Goal: Find specific page/section: Find specific page/section

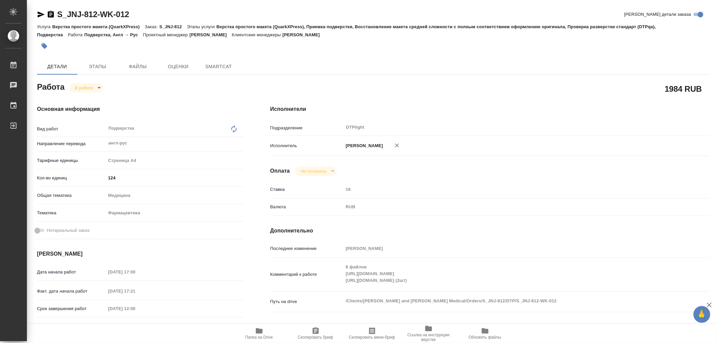
type textarea "x"
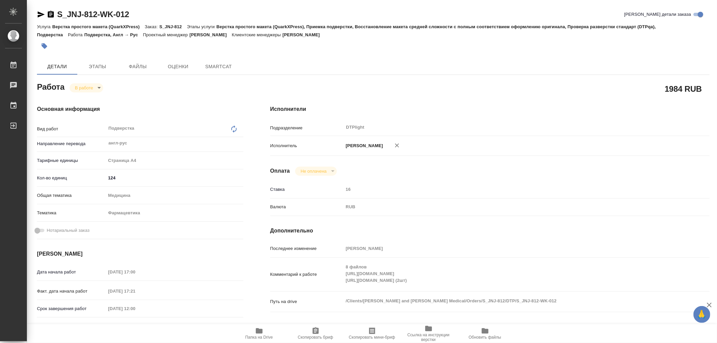
type textarea "x"
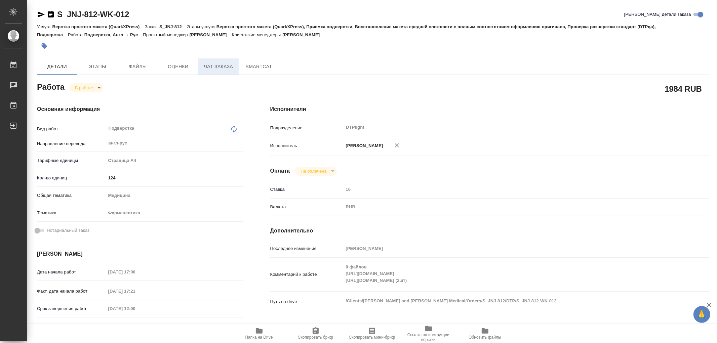
click at [216, 63] on span "Чат заказа" at bounding box center [219, 67] width 32 height 8
type textarea "x"
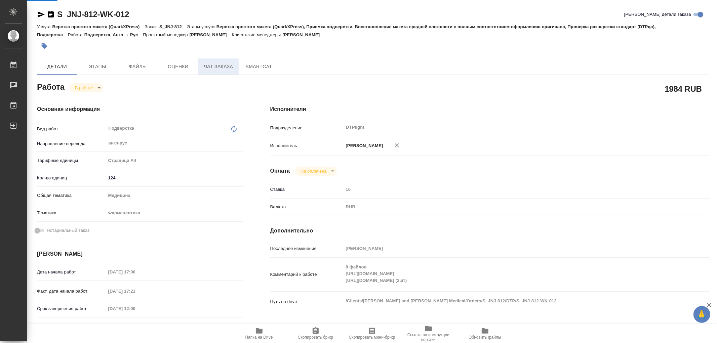
type textarea "x"
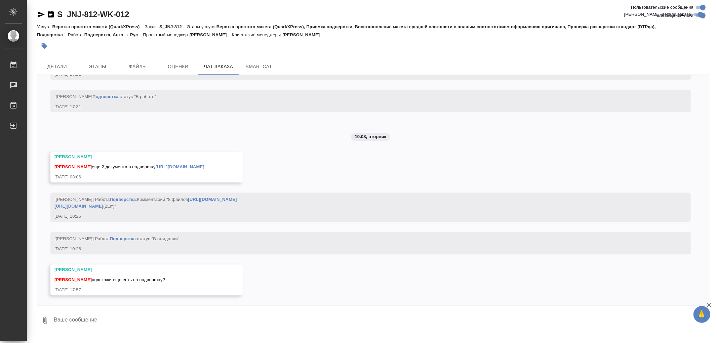
scroll to position [6049, 0]
click at [56, 64] on span "Детали" at bounding box center [57, 67] width 32 height 8
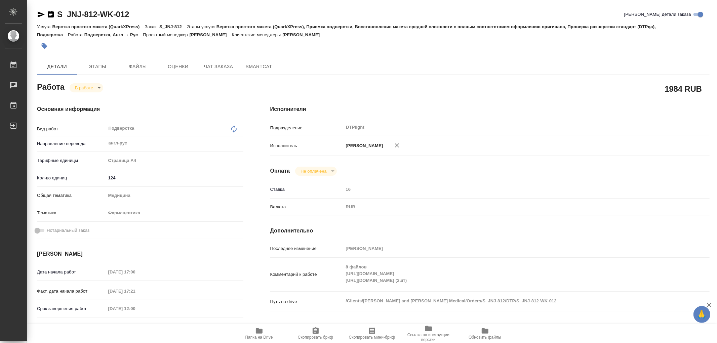
type textarea "x"
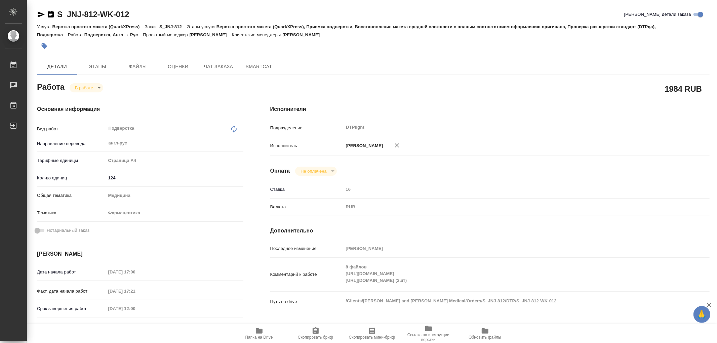
type textarea "x"
